Goal: Communication & Community: Participate in discussion

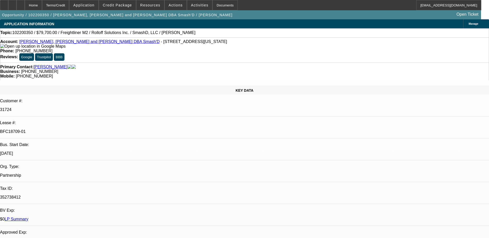
select select "0"
select select "2"
select select "0"
select select "6"
select select "0"
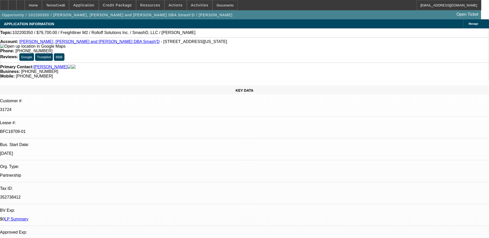
select select "2"
select select "0"
select select "6"
select select "0"
select select "2"
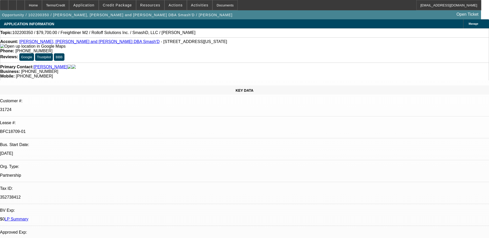
select select "0"
select select "6"
select select "0"
select select "2"
select select "0"
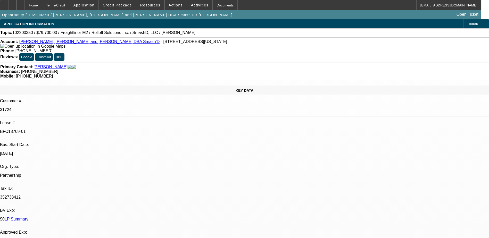
select select "6"
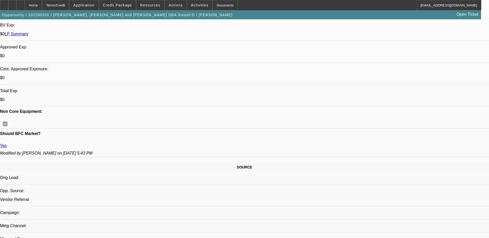
scroll to position [77, 0]
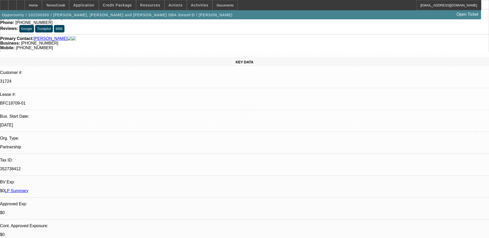
scroll to position [0, 0]
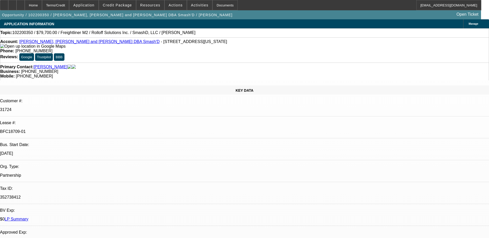
click at [49, 42] on link "[PERSON_NAME], [PERSON_NAME] and [PERSON_NAME] DBA Smash'D" at bounding box center [89, 41] width 140 height 4
